Goal: Navigation & Orientation: Understand site structure

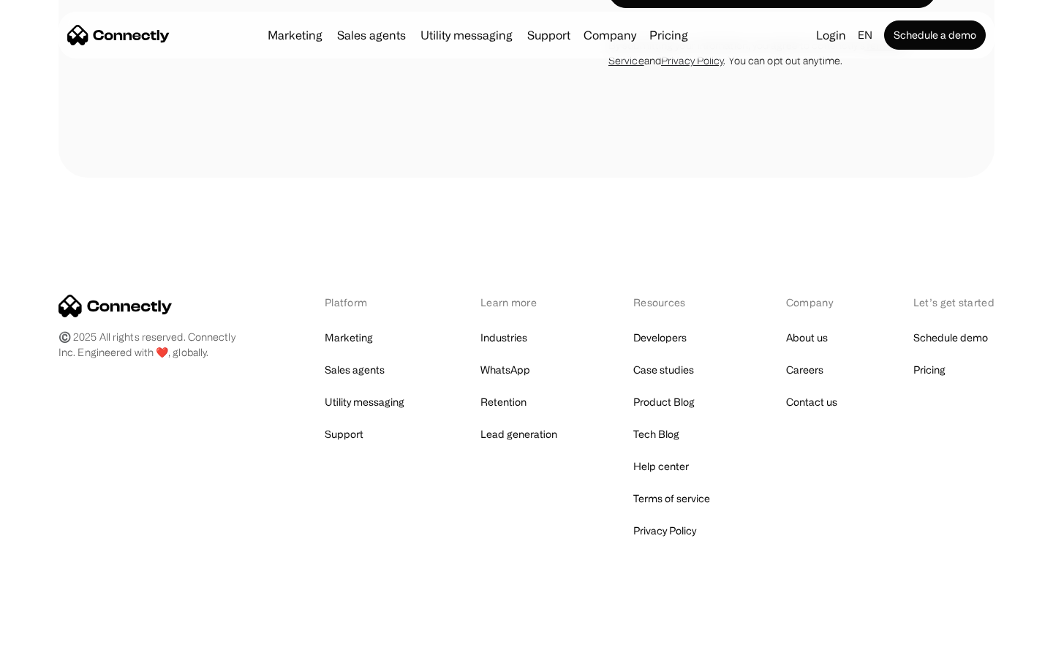
scroll to position [1253, 0]
